Goal: Find specific page/section: Find specific page/section

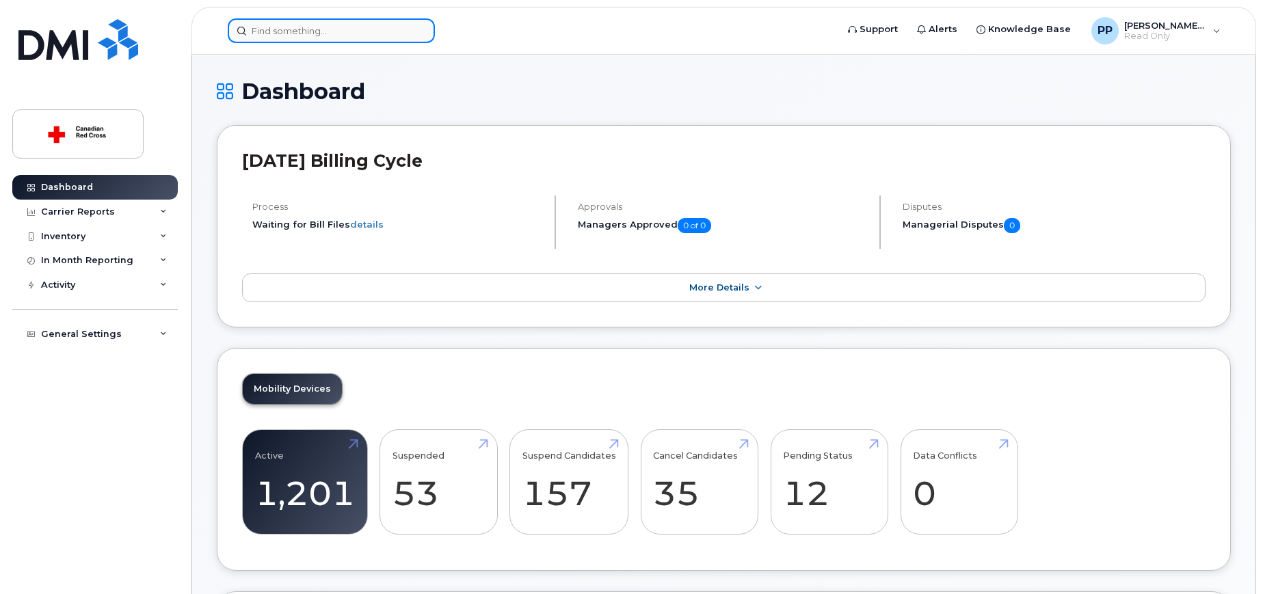
click at [259, 31] on input at bounding box center [331, 30] width 207 height 25
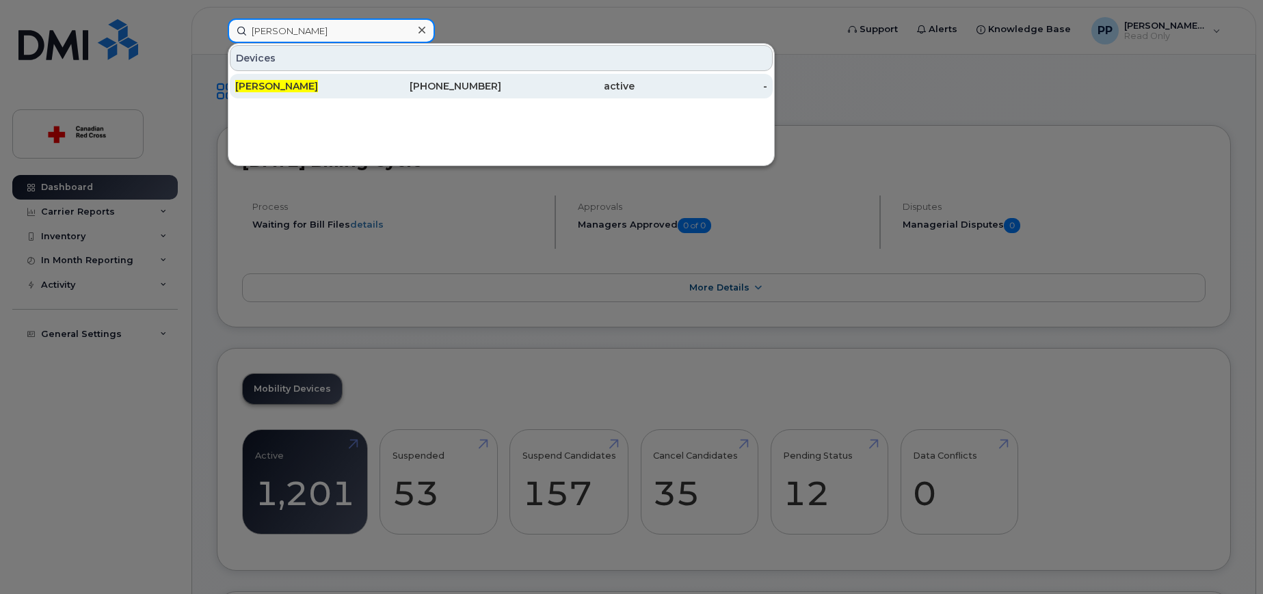
type input "[PERSON_NAME]"
click at [260, 89] on span "[PERSON_NAME]" at bounding box center [276, 86] width 83 height 12
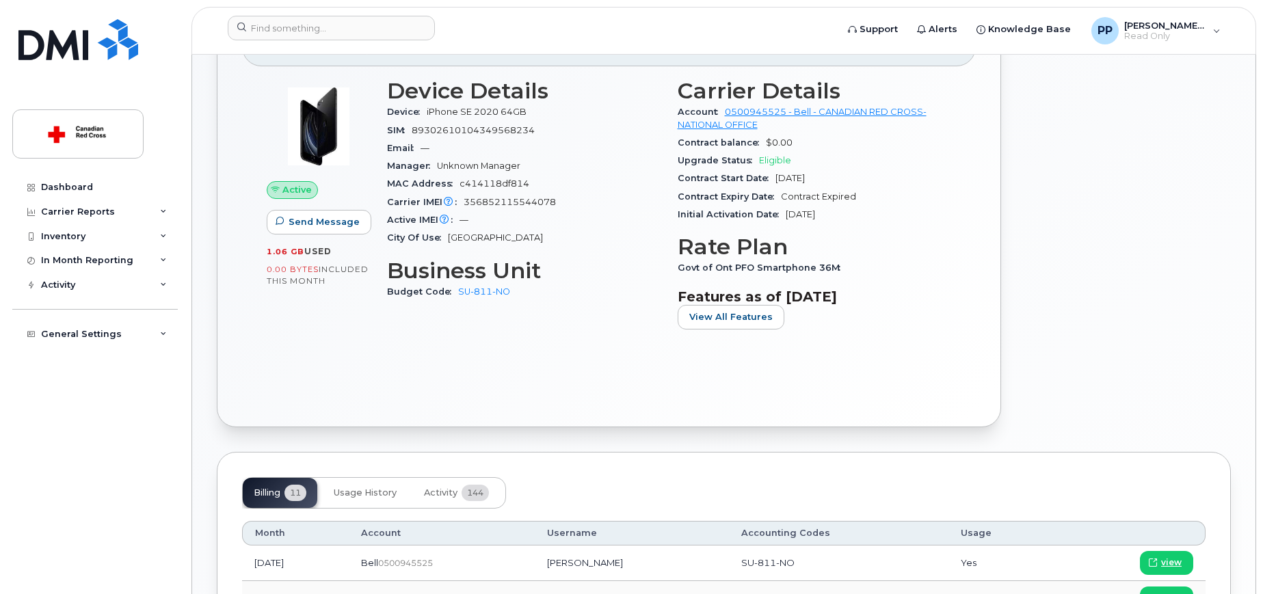
scroll to position [257, 0]
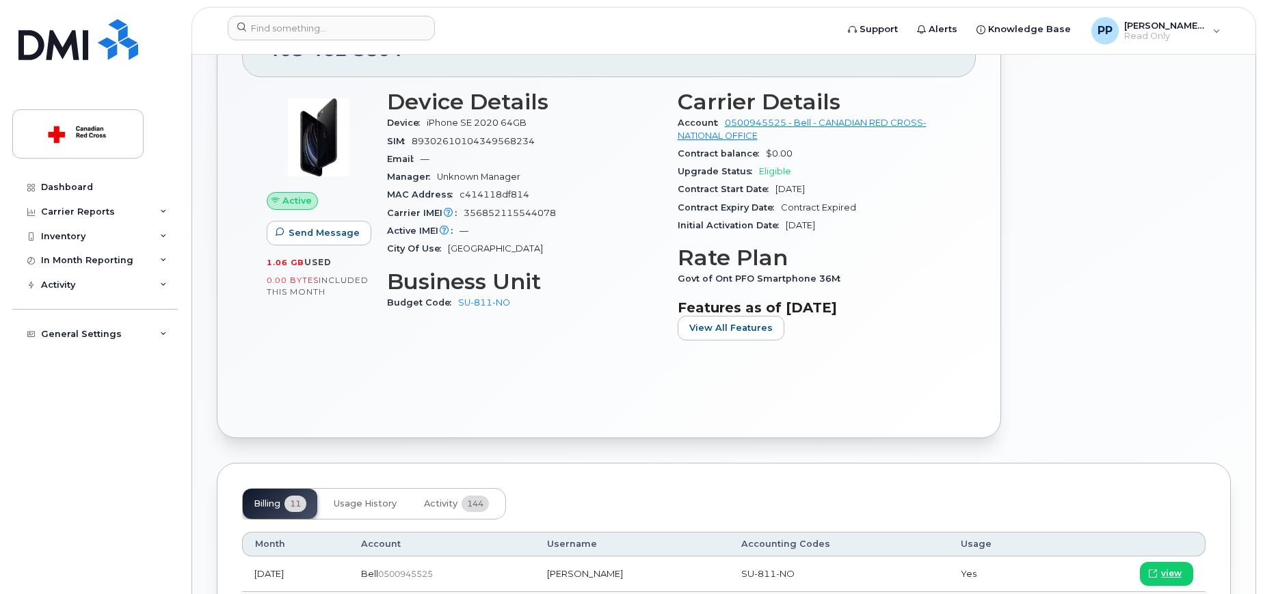
click at [1118, 151] on div at bounding box center [1124, 217] width 230 height 457
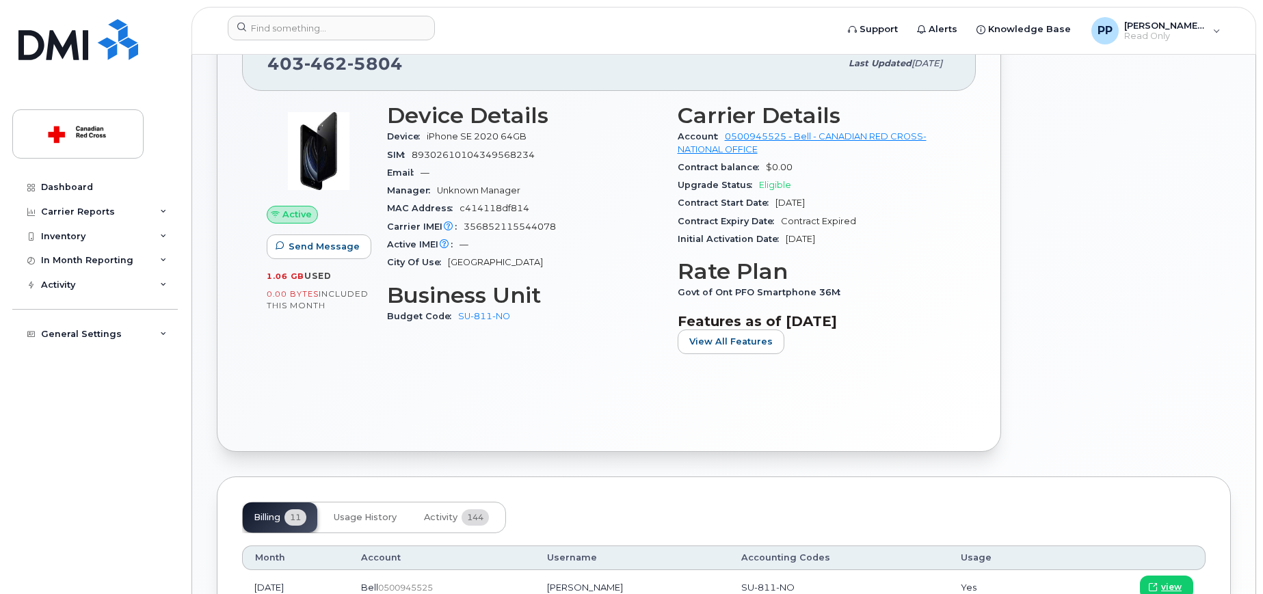
scroll to position [250, 0]
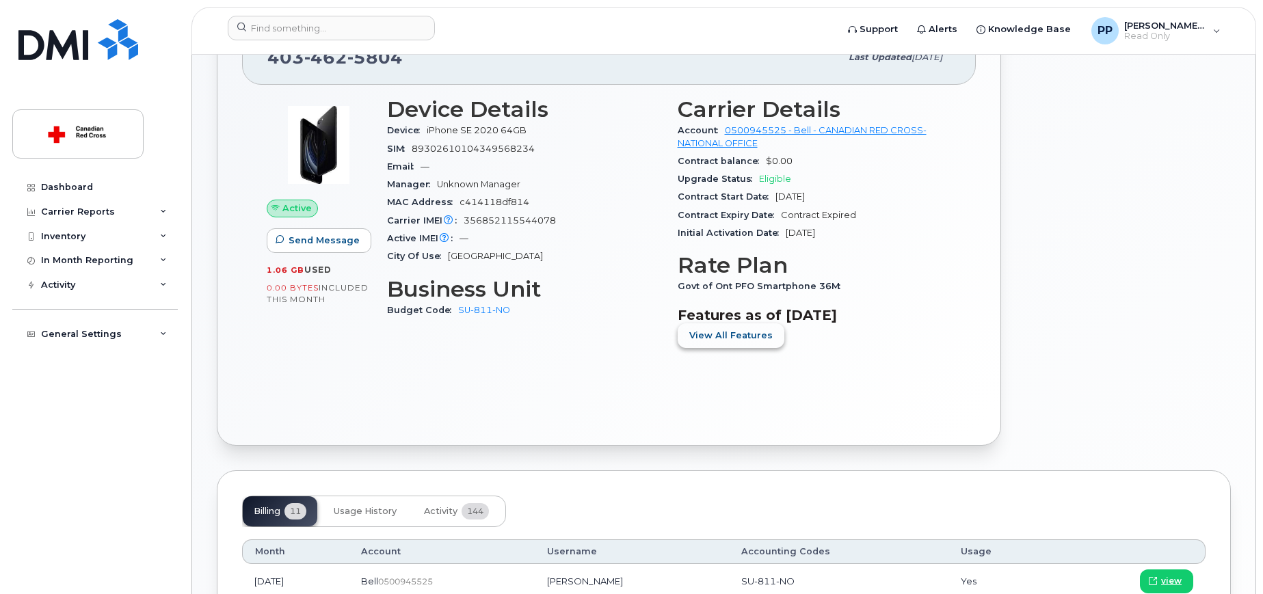
click at [730, 332] on span "View All Features" at bounding box center [730, 335] width 83 height 13
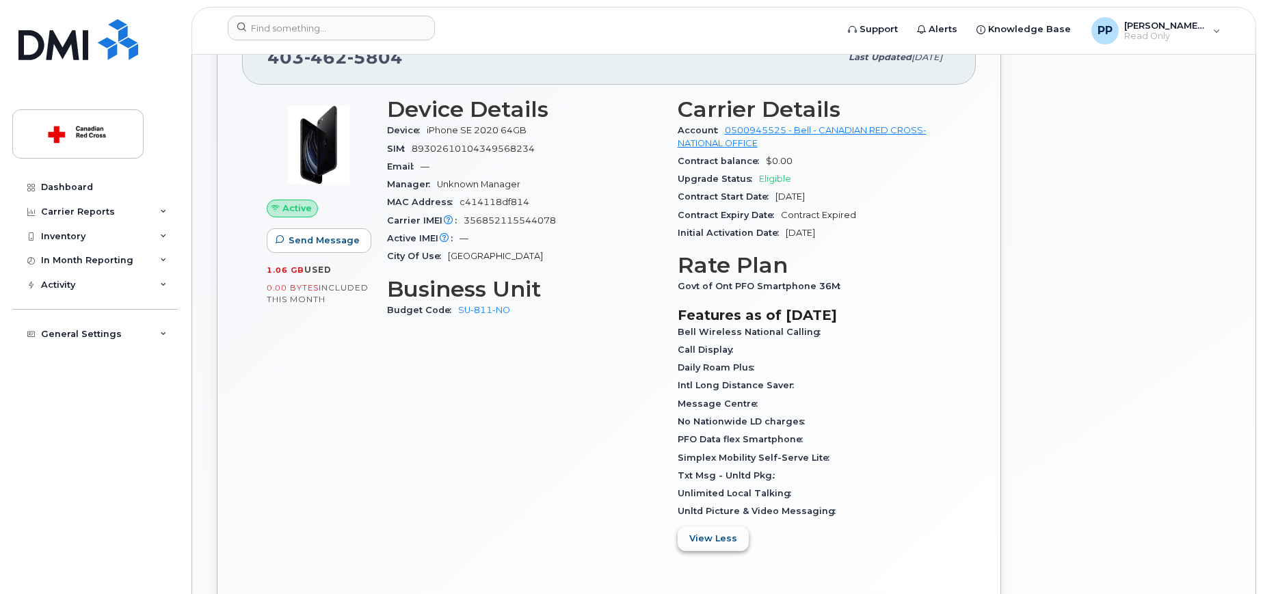
click at [708, 537] on span "View Less" at bounding box center [713, 538] width 48 height 13
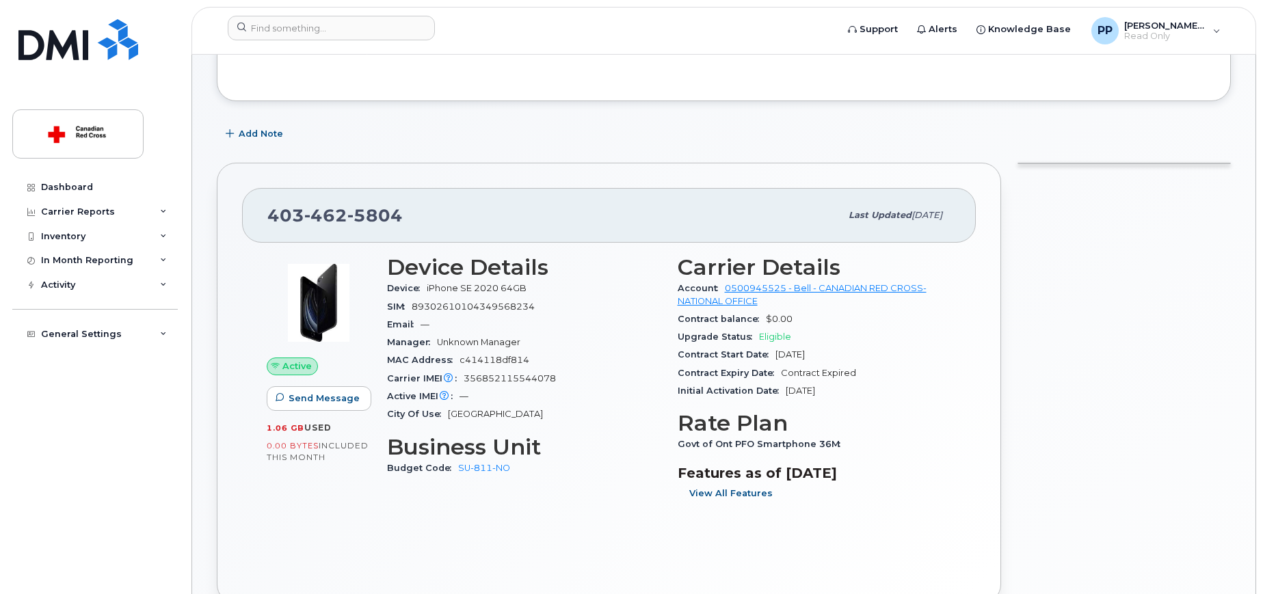
scroll to position [64, 0]
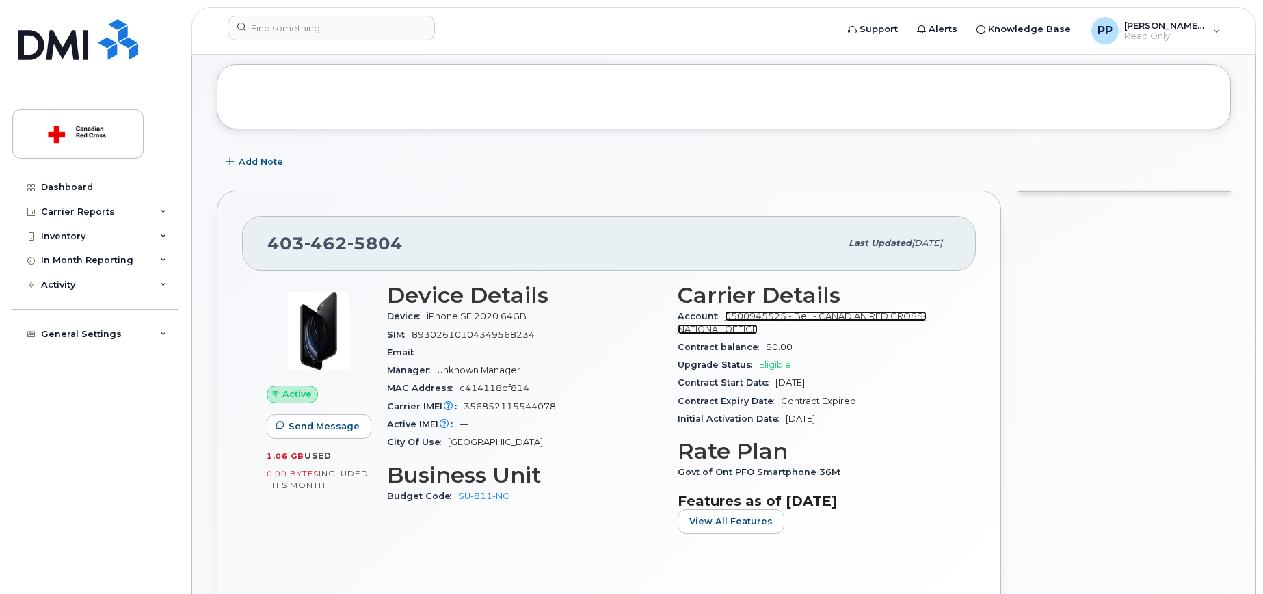
drag, startPoint x: 759, startPoint y: 315, endPoint x: 745, endPoint y: 317, distance: 14.5
click at [745, 317] on link "0500945525 - Bell - CANADIAN RED CROSS- NATIONAL OFFICE" at bounding box center [802, 322] width 249 height 23
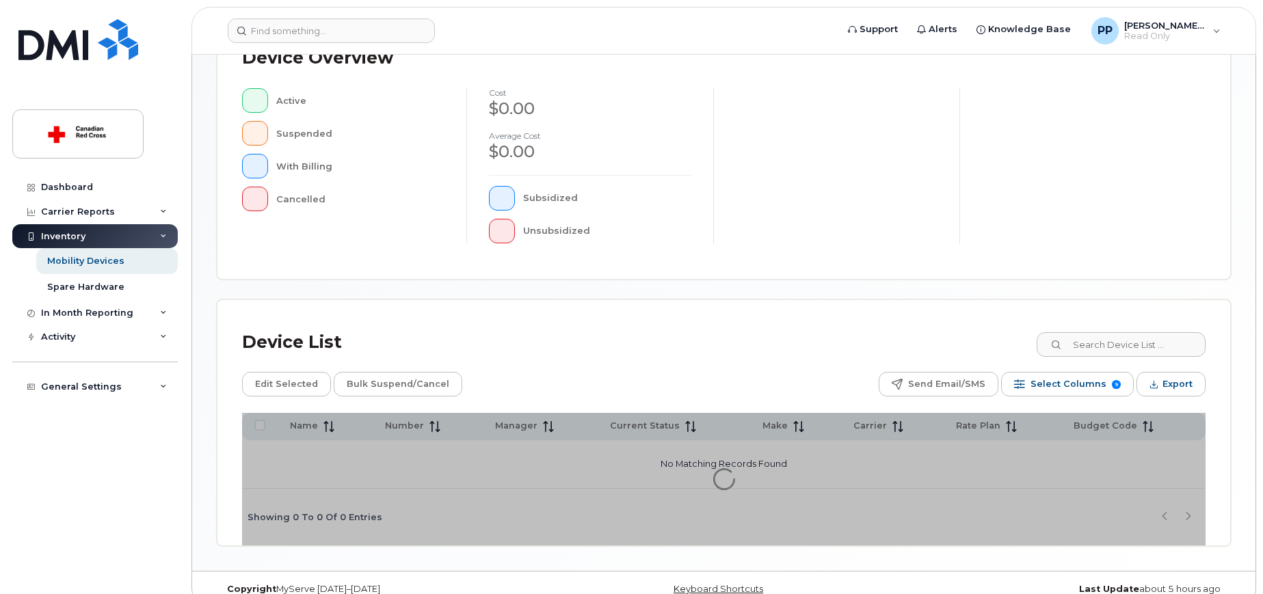
scroll to position [334, 0]
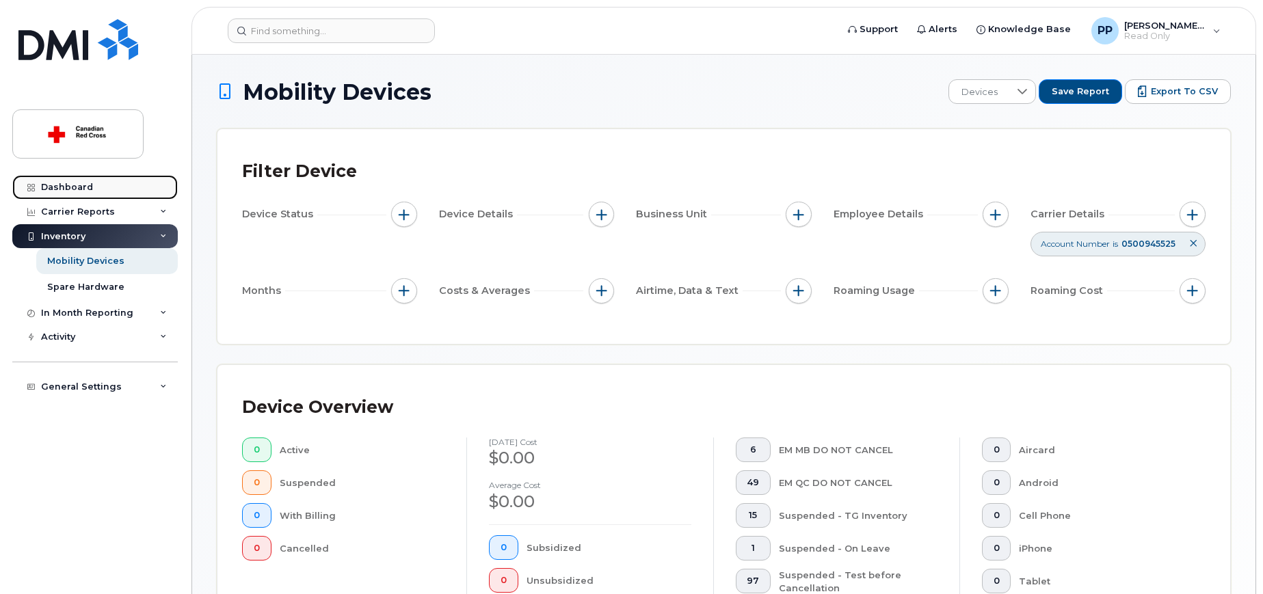
click at [64, 183] on div "Dashboard" at bounding box center [67, 187] width 52 height 11
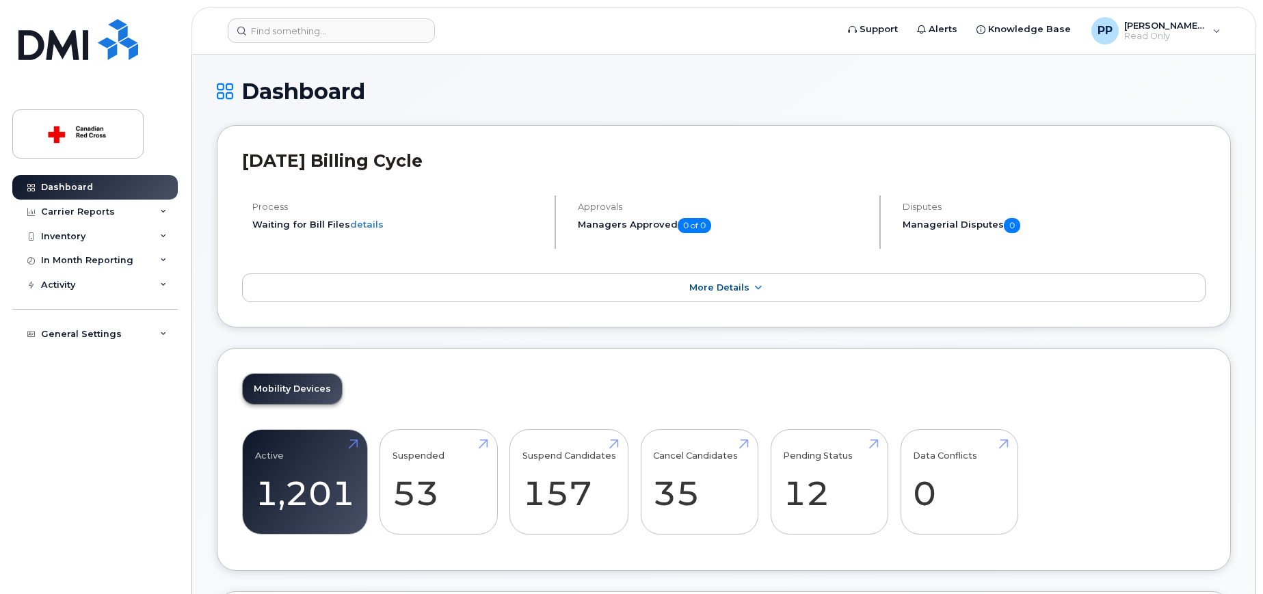
scroll to position [8, 0]
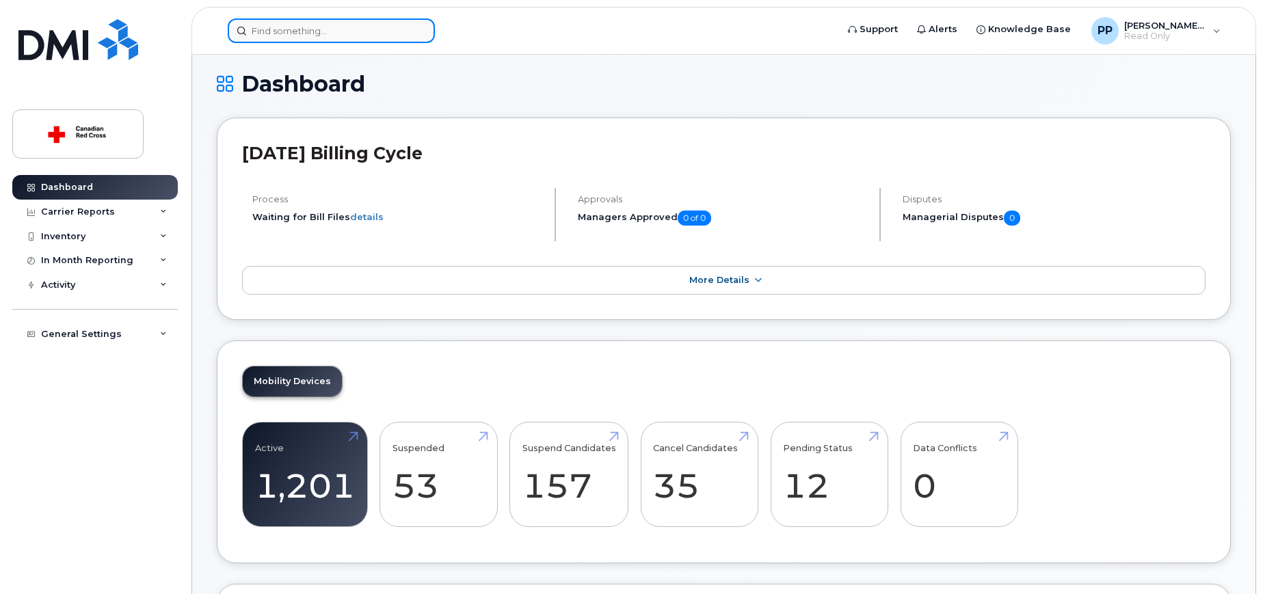
click at [332, 31] on input at bounding box center [331, 30] width 207 height 25
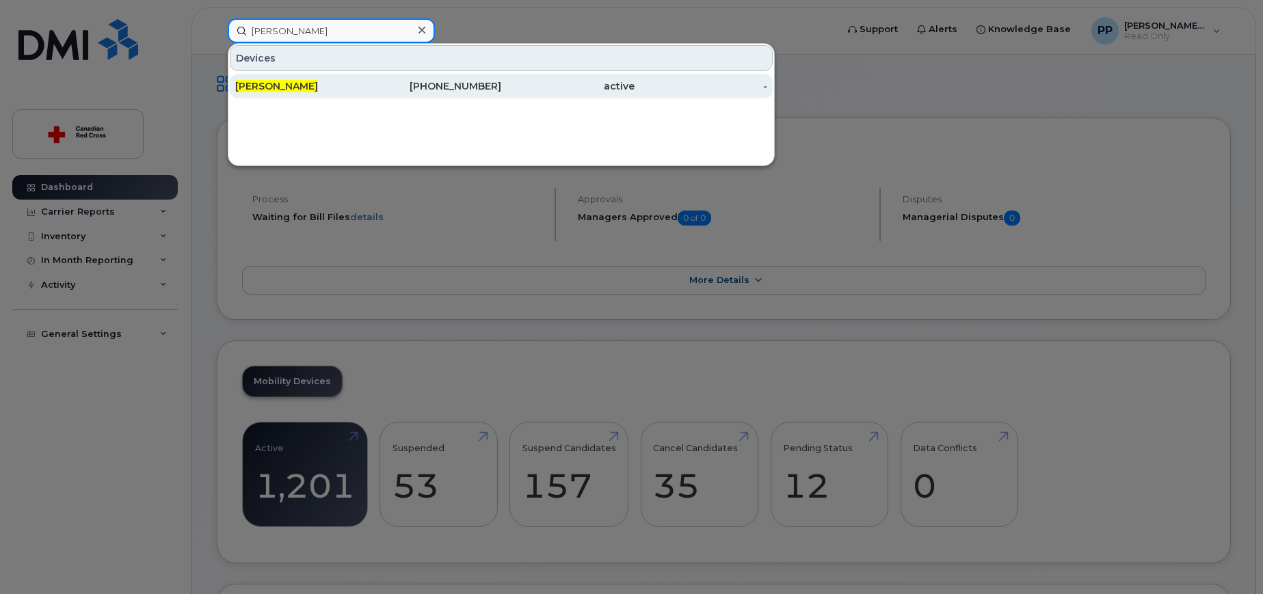
type input "[PERSON_NAME]"
click at [270, 81] on span "[PERSON_NAME]" at bounding box center [276, 86] width 83 height 12
